Goal: Information Seeking & Learning: Learn about a topic

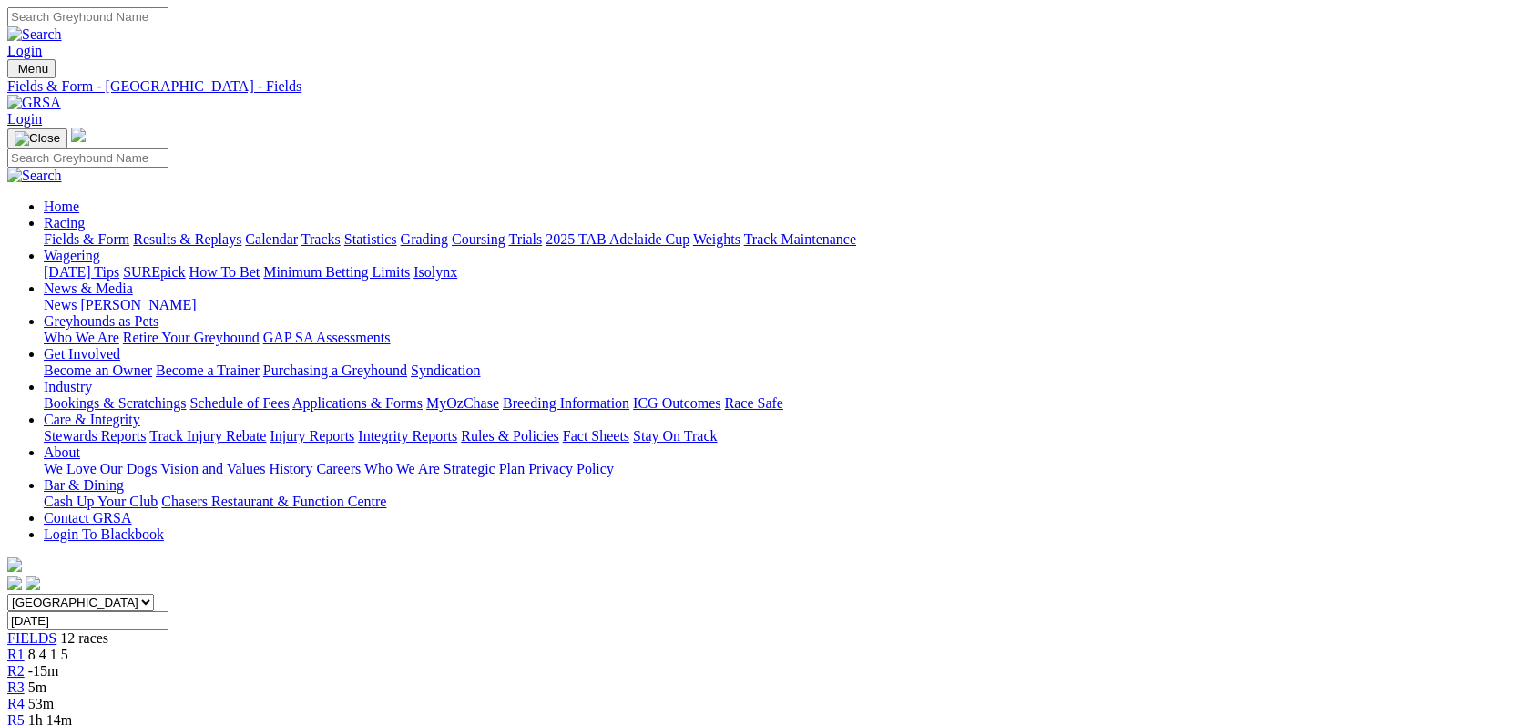
click at [104, 231] on link "Fields & Form" at bounding box center [87, 238] width 86 height 15
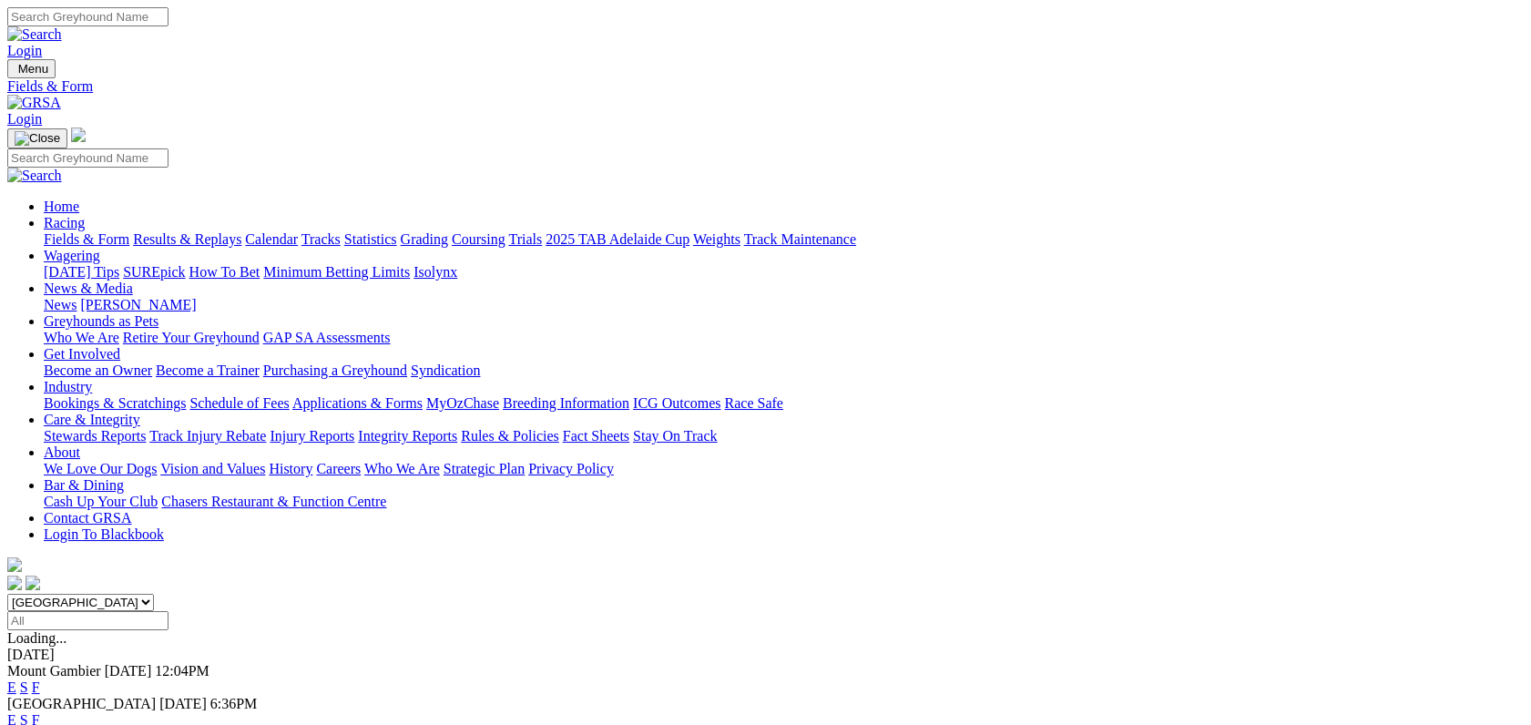
click at [40, 712] on link "F" at bounding box center [36, 719] width 8 height 15
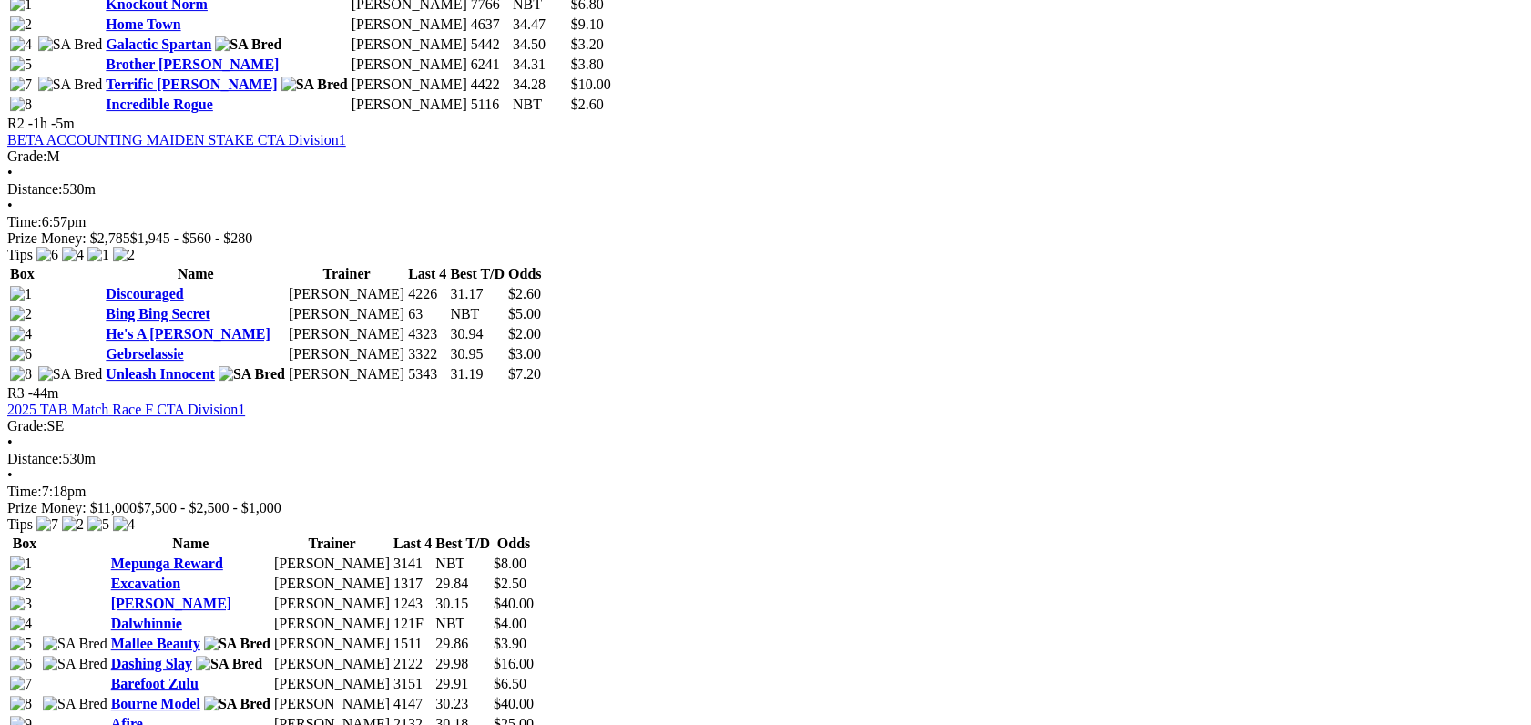
scroll to position [1159, 0]
